Goal: Check status

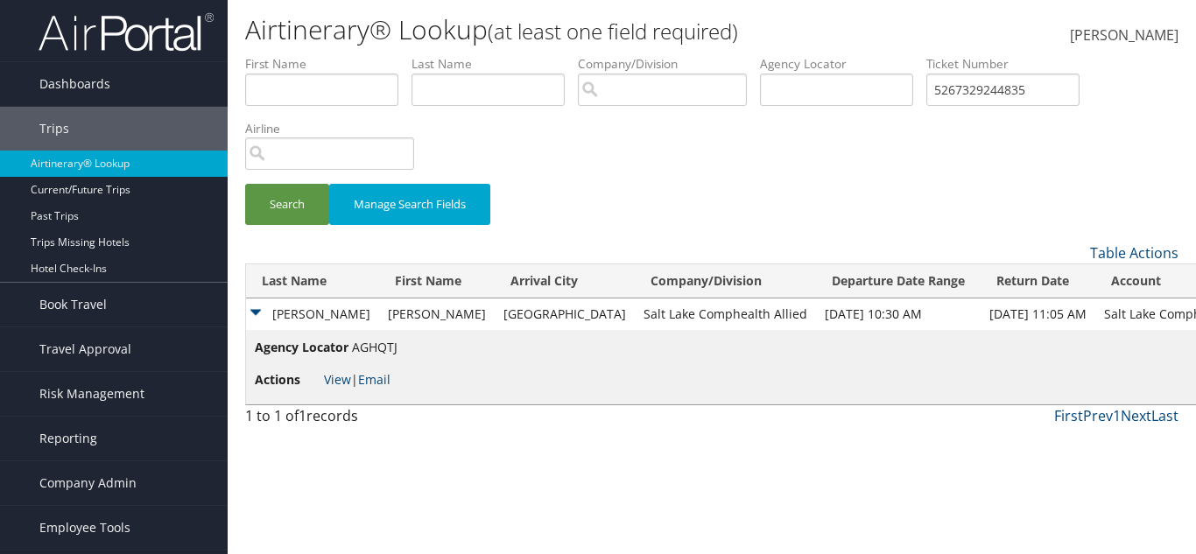
click at [635, 314] on td "Salt Lake Comphealth Allied" at bounding box center [725, 314] width 181 height 32
copy td "Salt Lake Comphealth Allied"
